Goal: Task Accomplishment & Management: Use online tool/utility

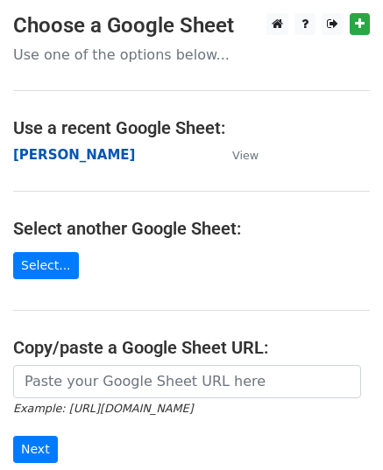
click at [26, 153] on strong "[PERSON_NAME]" at bounding box center [74, 155] width 122 height 16
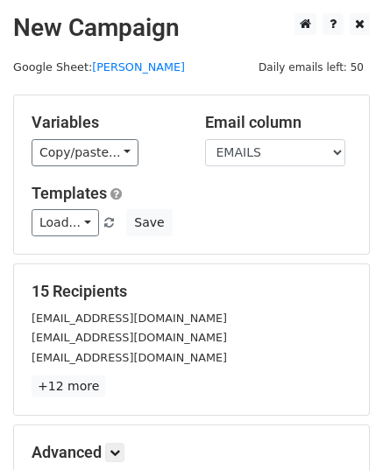
click at [186, 260] on form "Variables Copy/paste... {{EMAILS}} Email column EMAILS Templates Load... Left C…" at bounding box center [191, 318] width 356 height 446
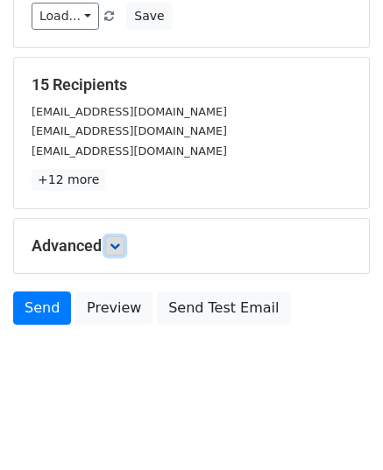
click at [114, 248] on icon at bounding box center [114, 246] width 11 height 11
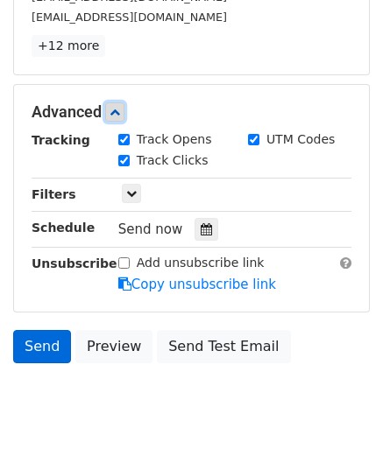
scroll to position [343, 0]
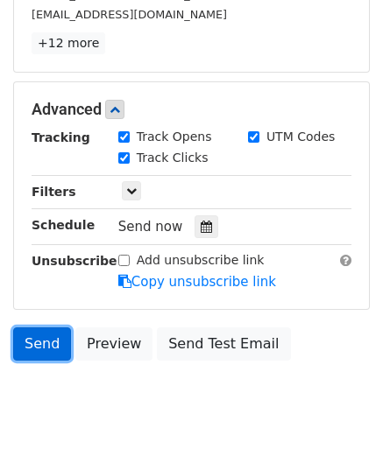
click at [53, 346] on link "Send" at bounding box center [42, 344] width 58 height 33
